Goal: Information Seeking & Learning: Learn about a topic

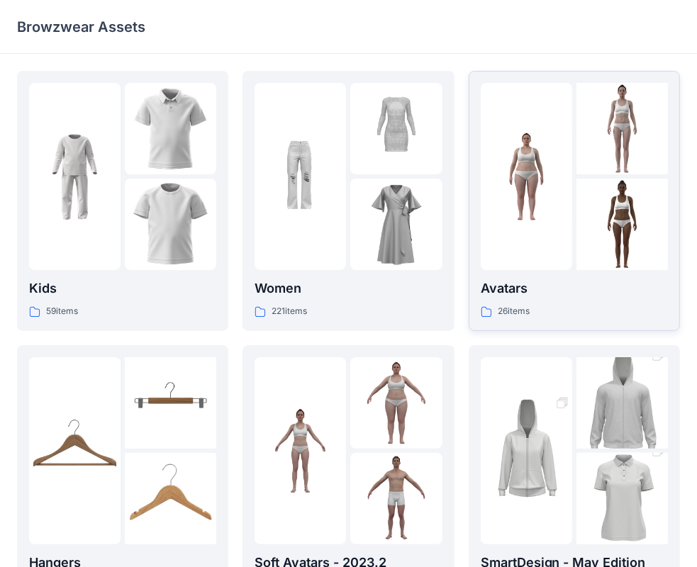
click at [493, 215] on img at bounding box center [526, 176] width 91 height 91
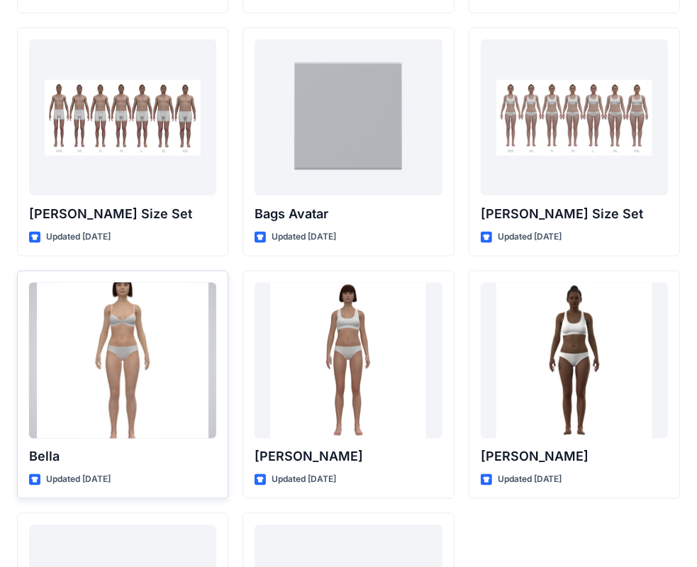
scroll to position [1692, 0]
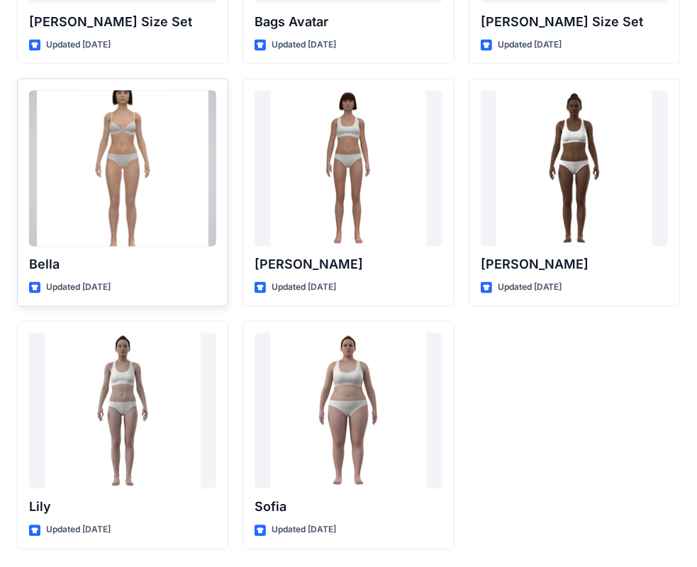
click at [106, 154] on div at bounding box center [122, 169] width 187 height 156
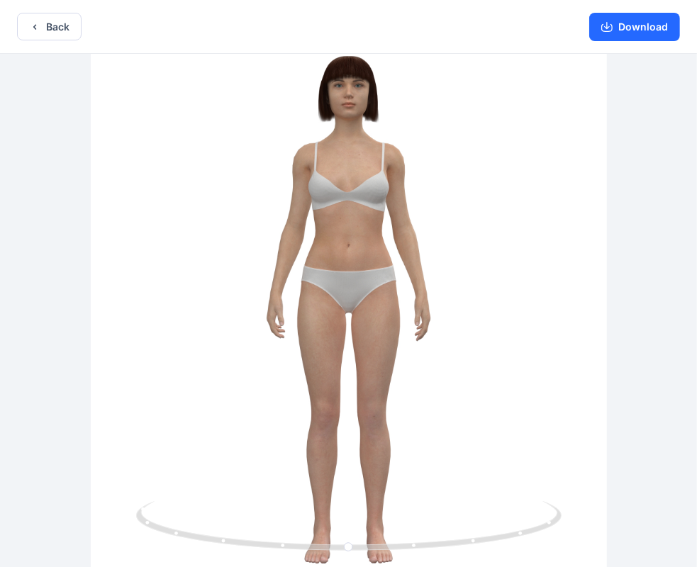
click at [383, 230] on div at bounding box center [348, 312] width 697 height 516
click at [629, 30] on button "Download" at bounding box center [634, 27] width 91 height 28
click at [29, 23] on icon "button" at bounding box center [34, 26] width 11 height 11
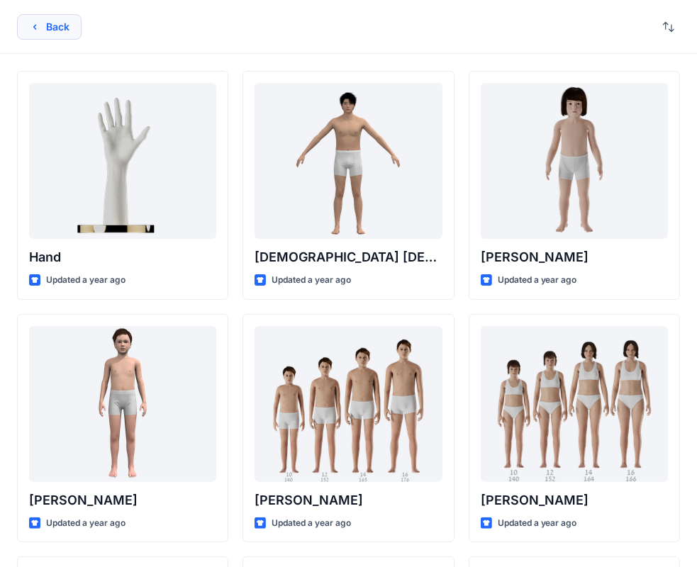
click at [62, 17] on button "Back" at bounding box center [49, 27] width 64 height 26
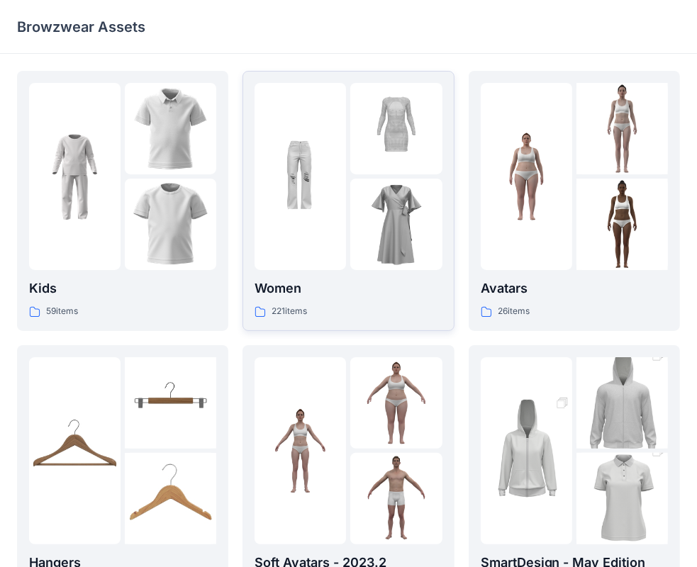
click at [330, 201] on img at bounding box center [299, 176] width 91 height 91
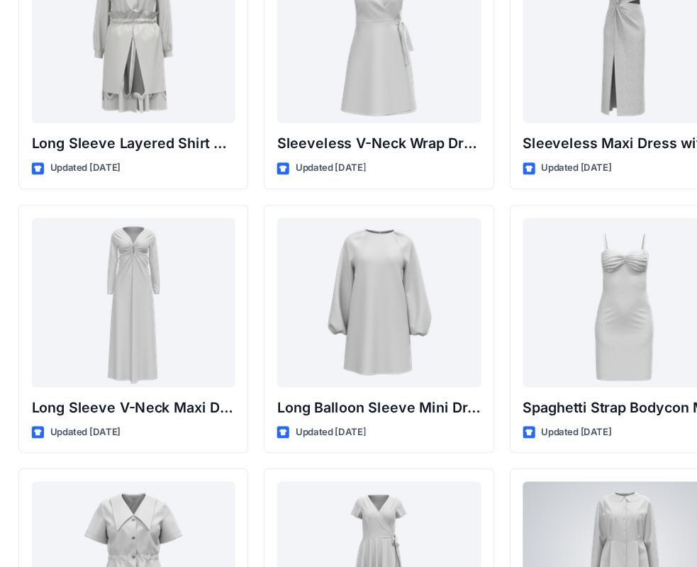
scroll to position [2050, 0]
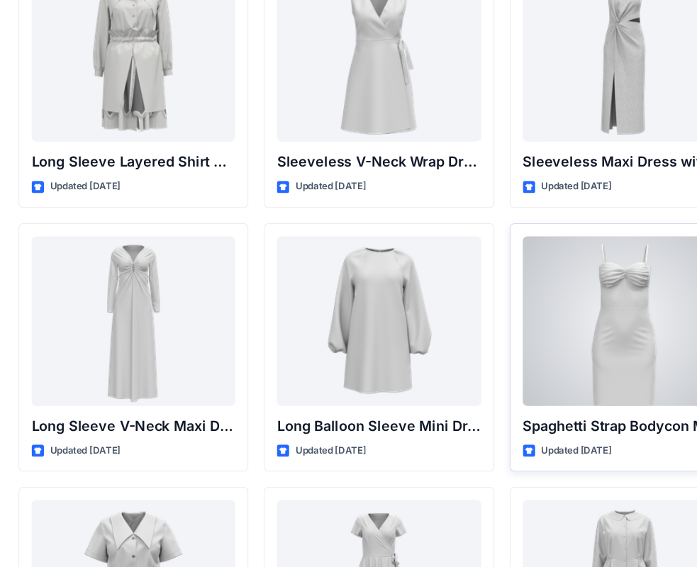
click at [585, 279] on div at bounding box center [574, 296] width 187 height 156
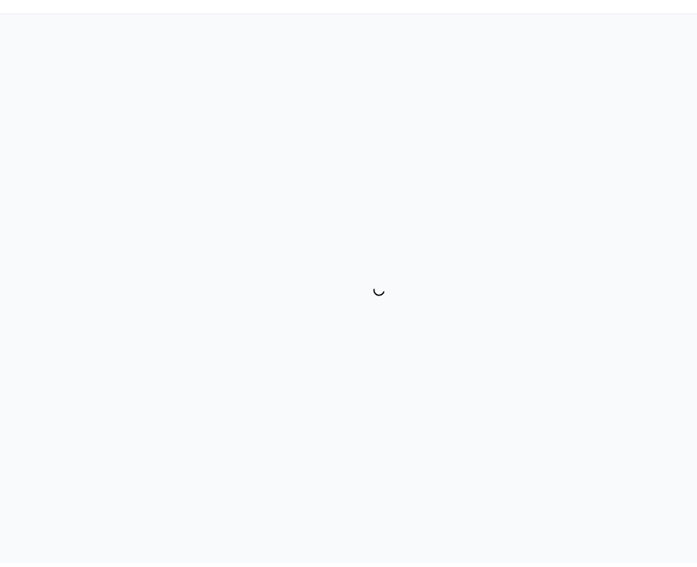
scroll to position [3, 0]
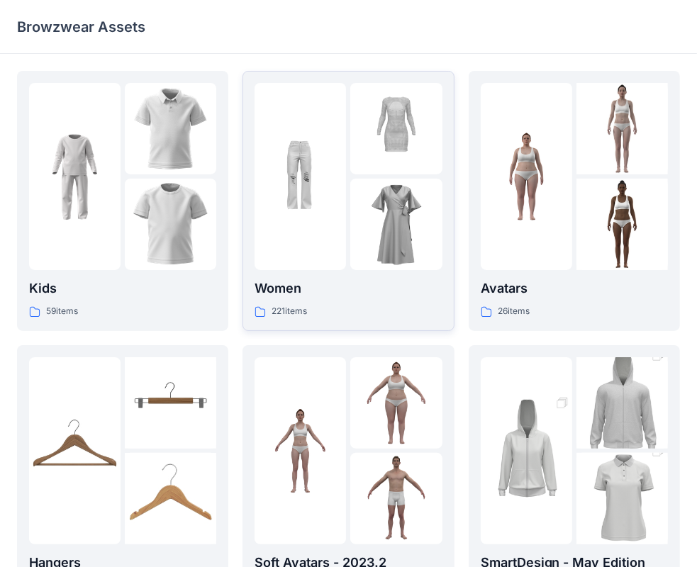
click at [371, 218] on img at bounding box center [395, 224] width 91 height 91
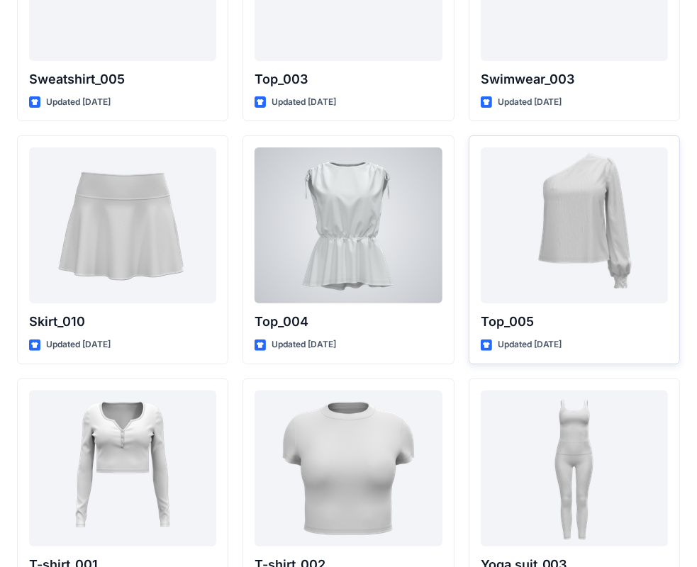
scroll to position [7327, 0]
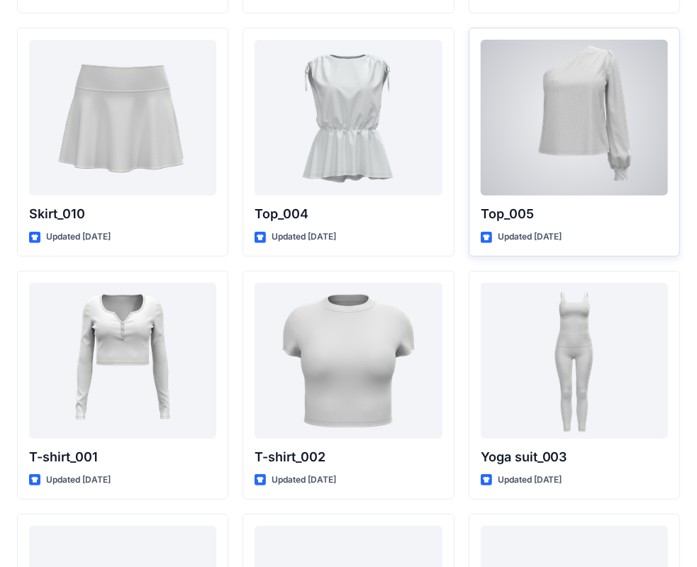
click at [562, 232] on p "Updated [DATE]" at bounding box center [530, 237] width 64 height 15
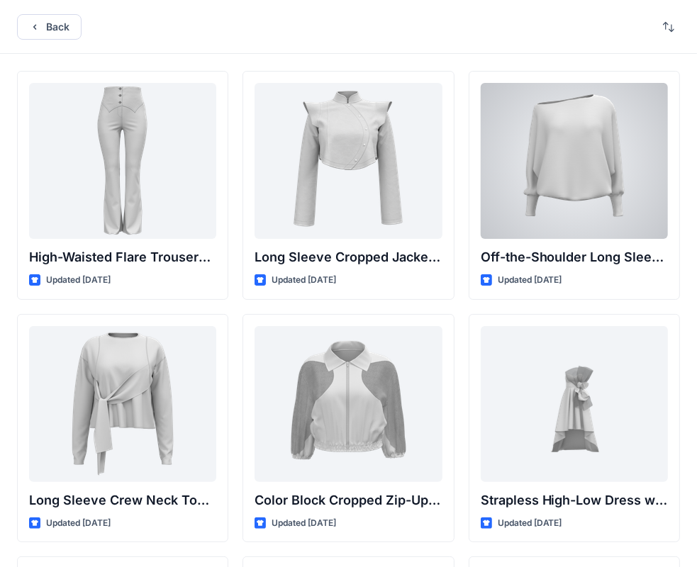
scroll to position [1, 0]
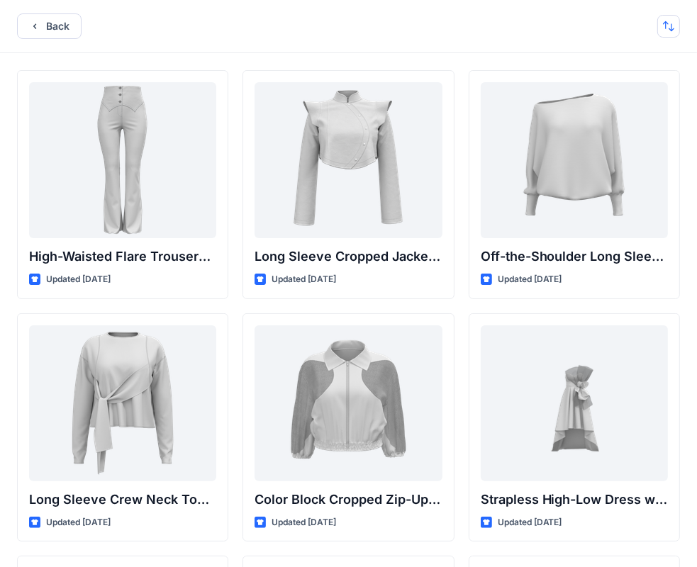
click at [675, 25] on button "button" at bounding box center [668, 26] width 23 height 23
click at [598, 91] on p "A to Z" at bounding box center [620, 93] width 89 height 15
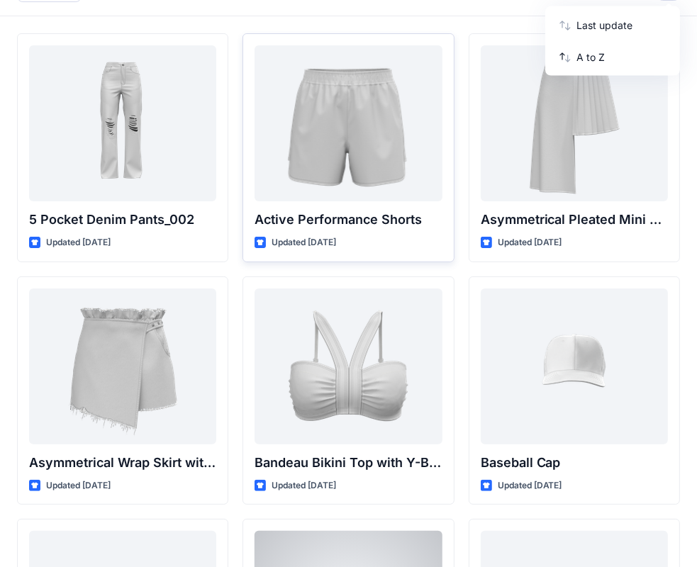
scroll to position [0, 0]
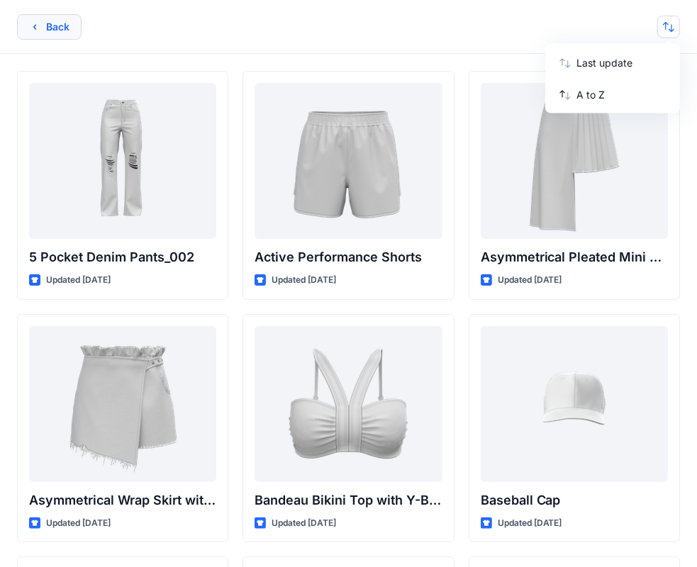
click at [49, 24] on button "Back" at bounding box center [49, 27] width 64 height 26
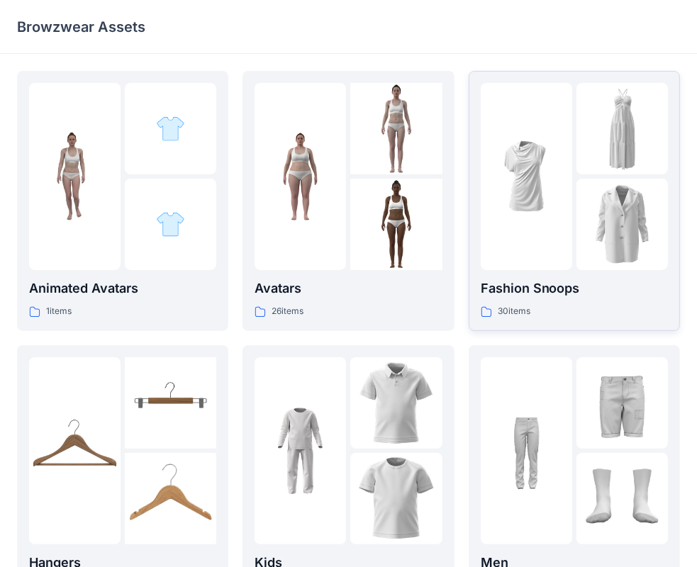
click at [601, 185] on img at bounding box center [621, 224] width 91 height 91
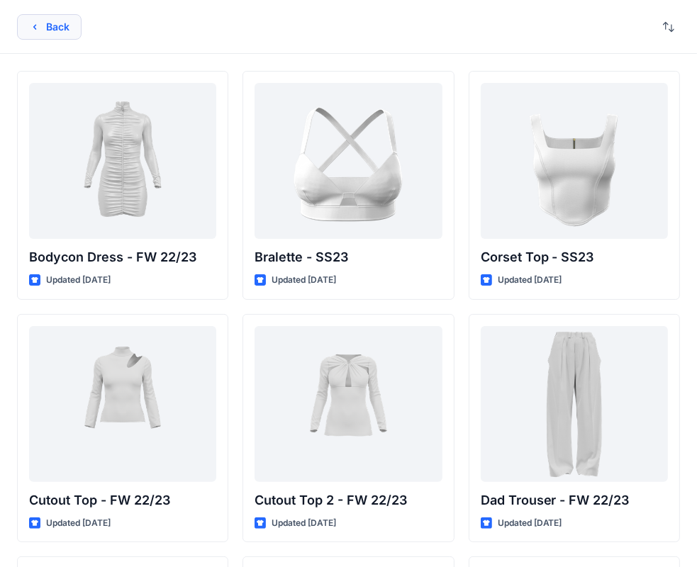
click at [59, 20] on button "Back" at bounding box center [49, 27] width 64 height 26
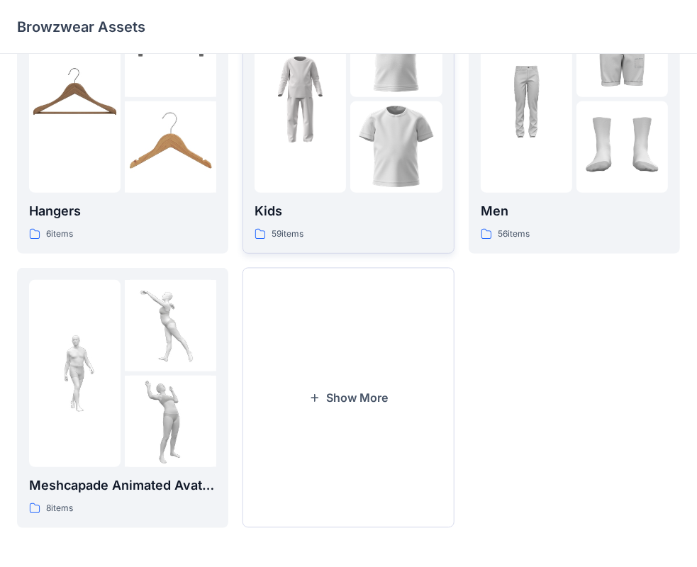
scroll to position [351, 0]
click at [374, 374] on button "Show More" at bounding box center [347, 399] width 211 height 260
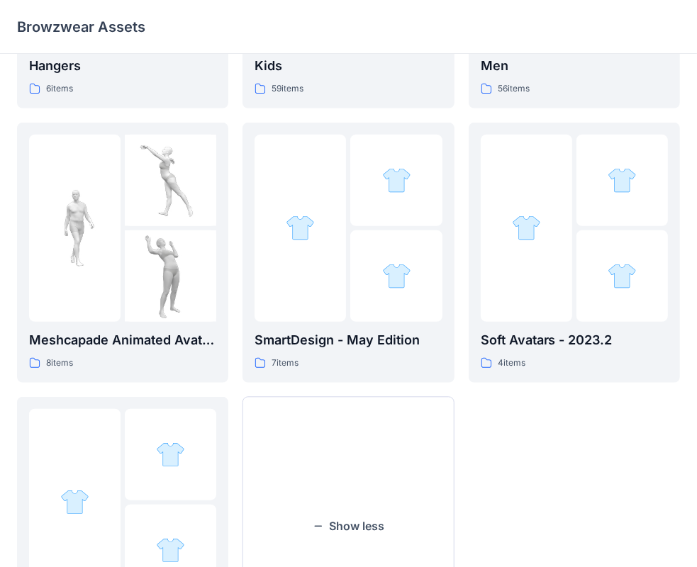
scroll to position [627, 0]
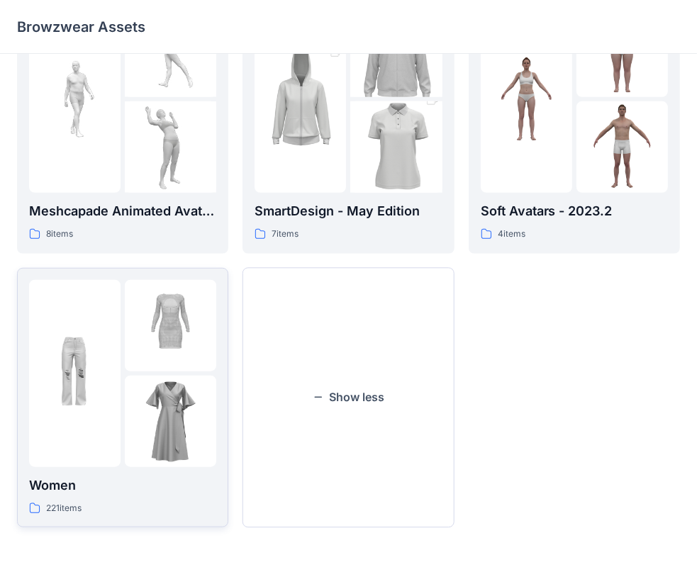
click at [140, 430] on img at bounding box center [170, 421] width 91 height 91
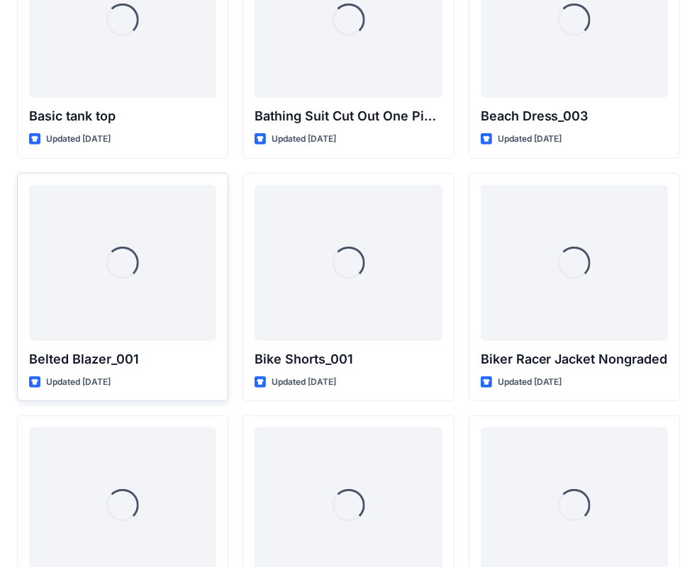
click at [157, 370] on div "Loading... Belted Blazer_001 Updated 2 years ago" at bounding box center [122, 287] width 211 height 229
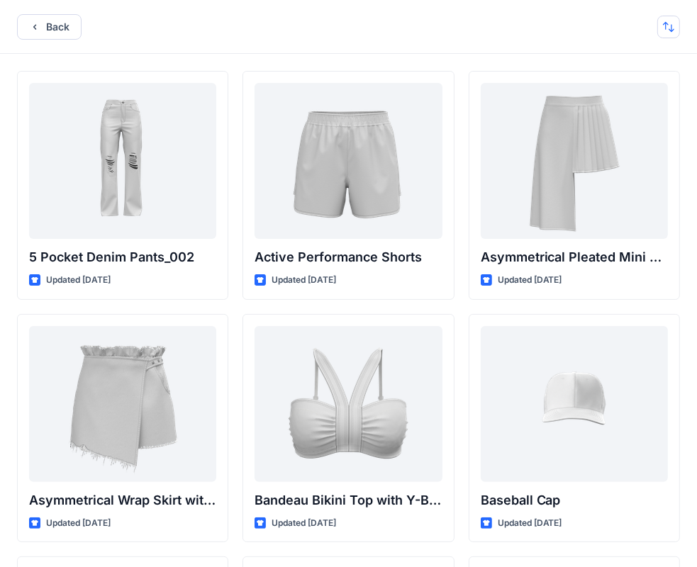
click at [668, 25] on button "button" at bounding box center [668, 27] width 23 height 23
click at [596, 94] on p "A to Z" at bounding box center [620, 94] width 89 height 15
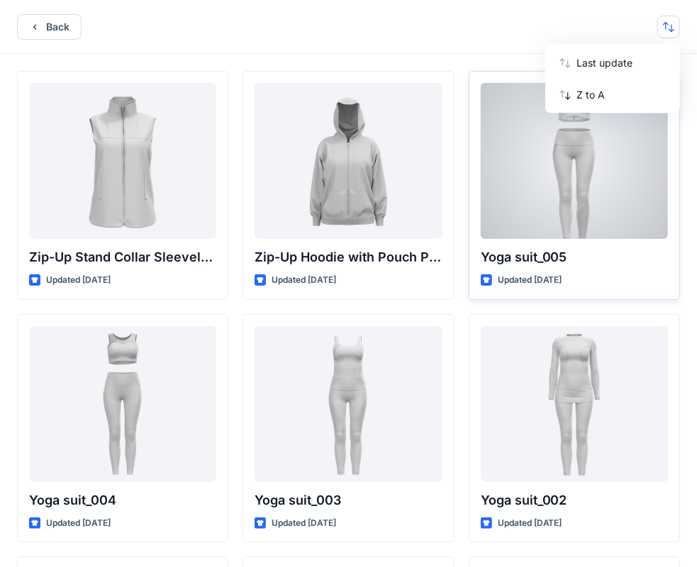
click at [470, 276] on div "Yoga suit_005 Updated 6 months ago" at bounding box center [574, 185] width 211 height 229
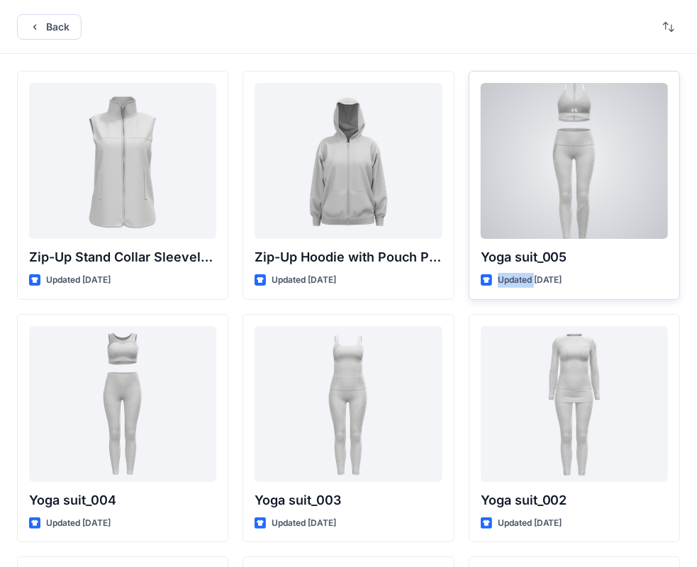
click at [470, 276] on div "Yoga suit_005 Updated 6 months ago" at bounding box center [574, 185] width 211 height 229
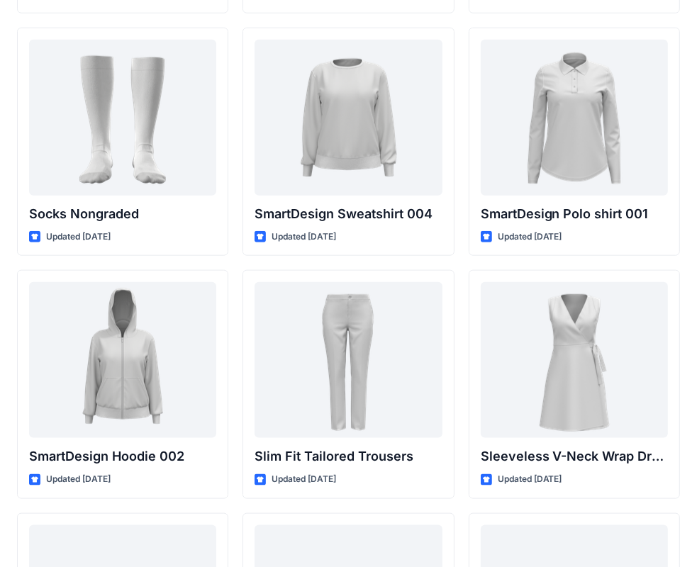
scroll to position [4198, 0]
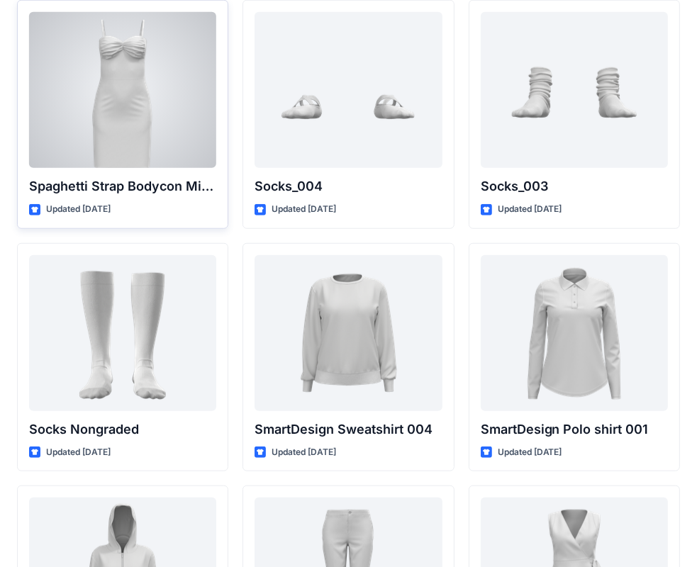
click at [141, 123] on div at bounding box center [122, 90] width 187 height 156
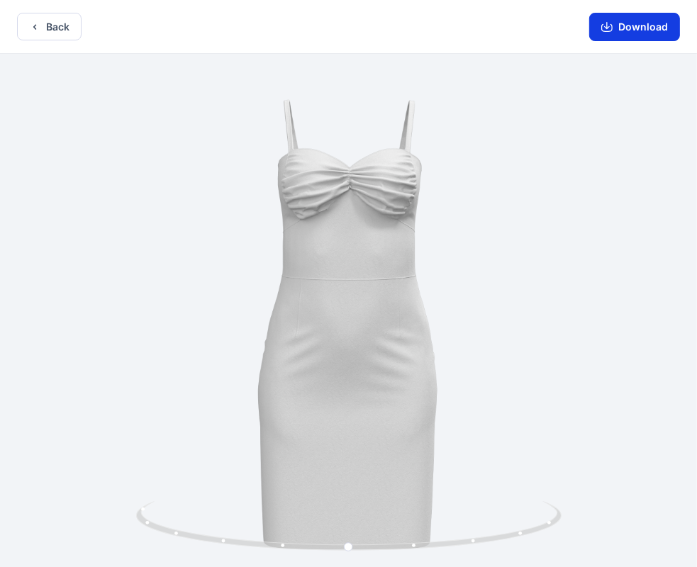
click at [604, 20] on button "Download" at bounding box center [634, 27] width 91 height 28
